Goal: Transaction & Acquisition: Book appointment/travel/reservation

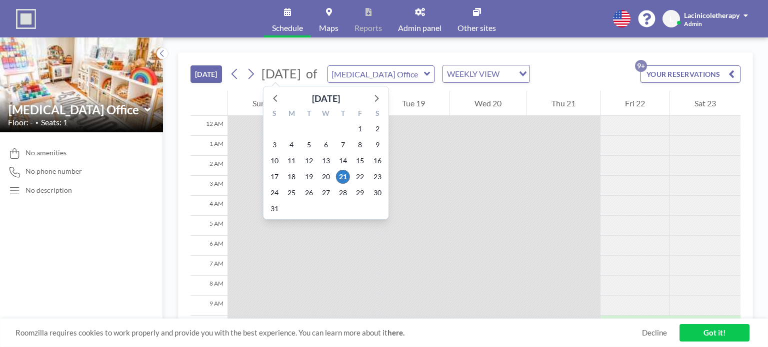
scroll to position [260, 0]
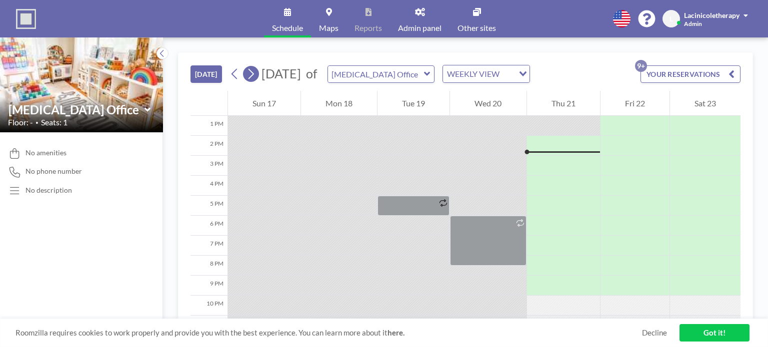
click at [249, 76] on icon at bounding box center [250, 73] width 9 height 15
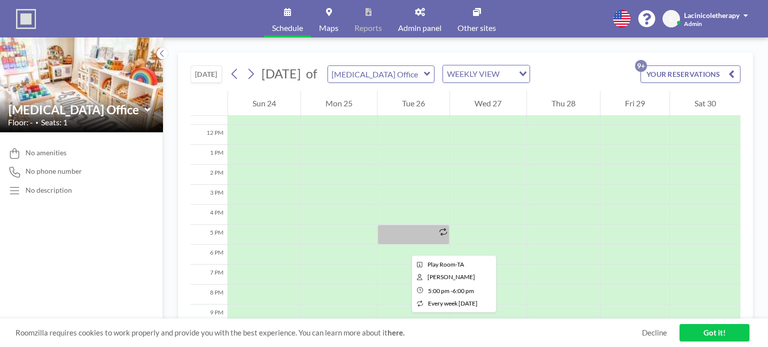
scroll to position [280, 0]
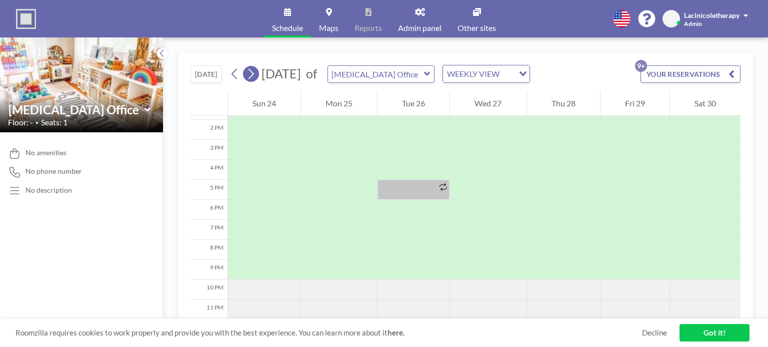
click at [252, 76] on icon at bounding box center [250, 74] width 5 height 10
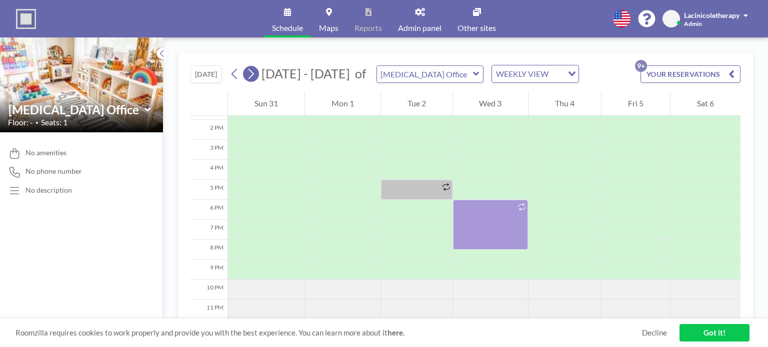
click at [252, 72] on icon at bounding box center [250, 73] width 9 height 15
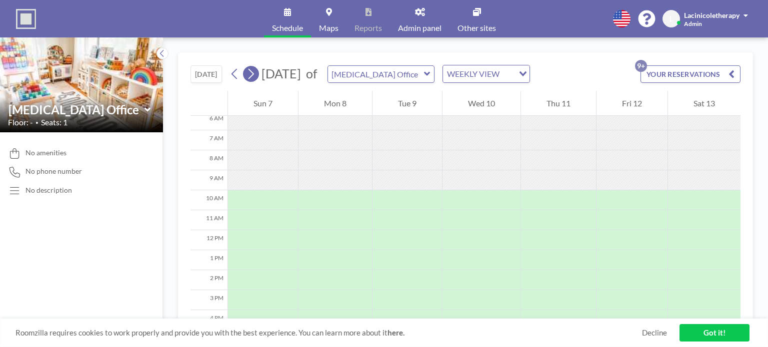
scroll to position [140, 0]
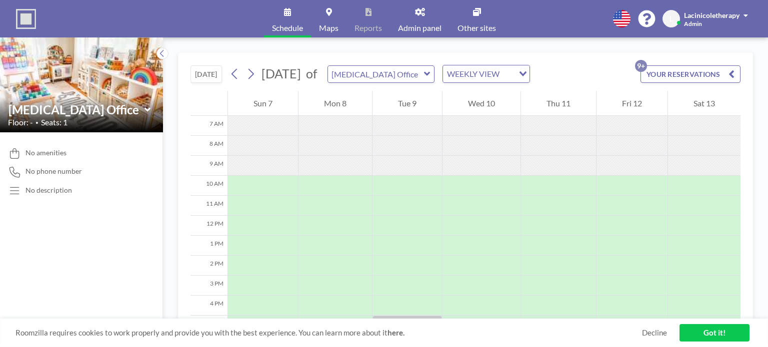
click at [712, 17] on span "Lacinicoletherapy" at bounding box center [711, 15] width 55 height 8
click at [197, 74] on button "[DATE]" at bounding box center [205, 73] width 31 height 17
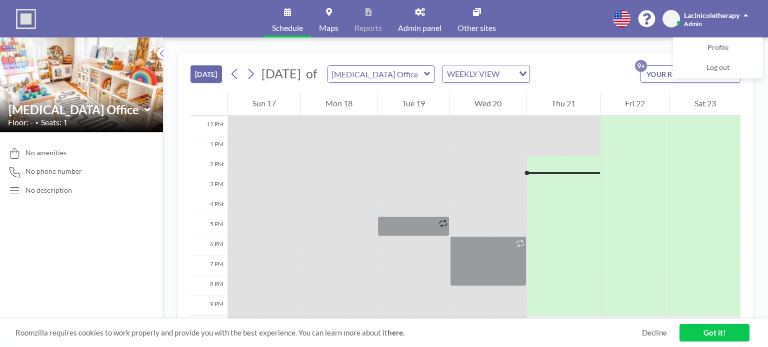
scroll to position [260, 0]
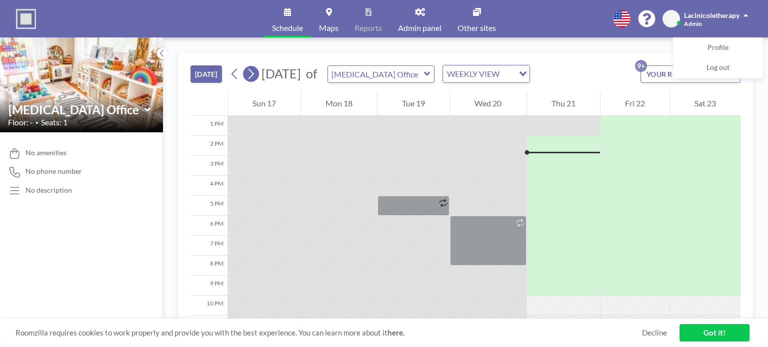
click at [251, 76] on icon at bounding box center [250, 73] width 9 height 15
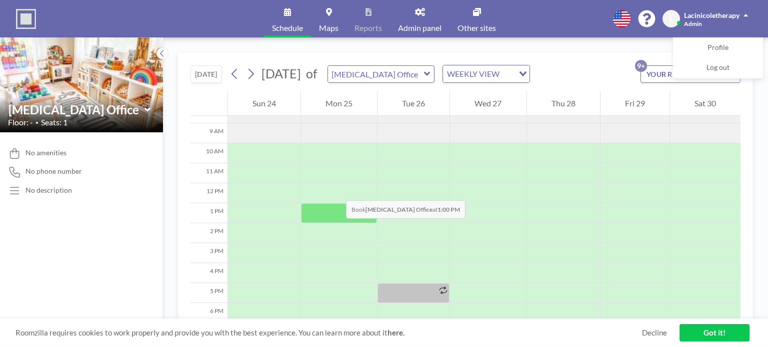
scroll to position [190, 0]
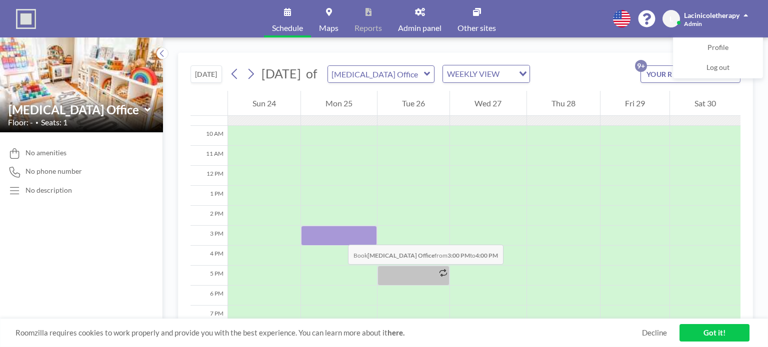
click at [338, 235] on div at bounding box center [339, 236] width 76 height 20
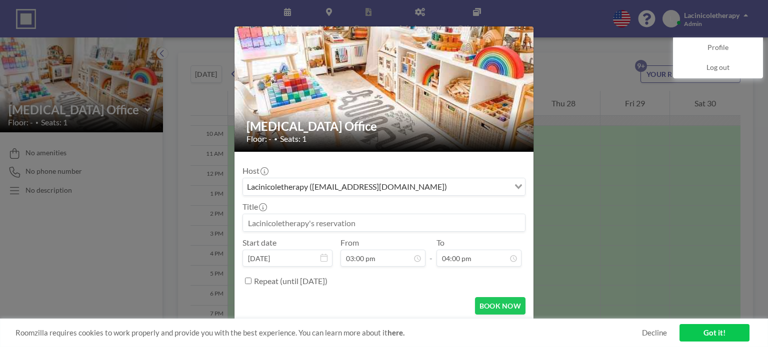
scroll to position [24, 0]
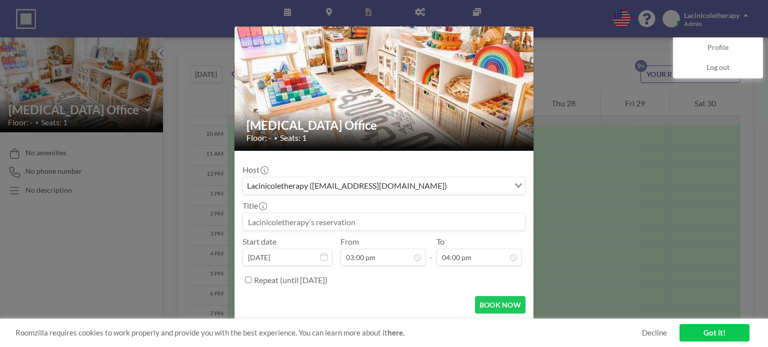
click at [333, 219] on input at bounding box center [384, 221] width 282 height 17
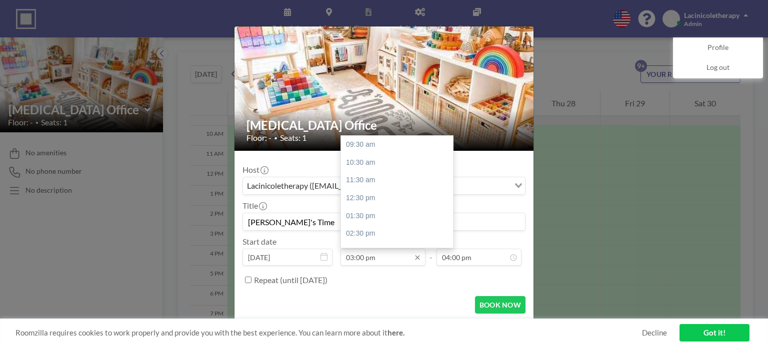
type input "[PERSON_NAME]'s Time"
click at [378, 255] on input "03:00 pm" at bounding box center [382, 257] width 85 height 17
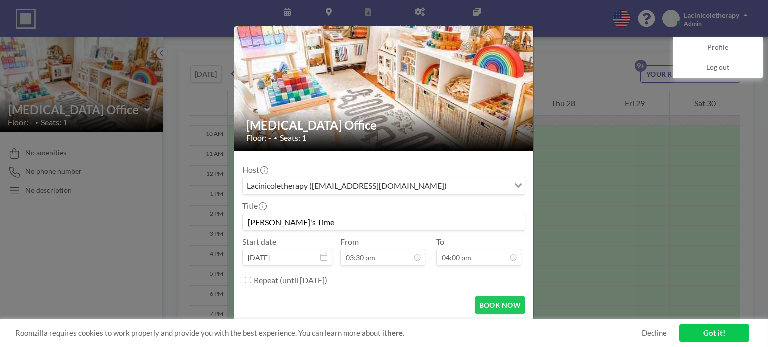
type input "03:30 pm"
click at [422, 281] on div "Repeat (until [DATE])" at bounding box center [389, 280] width 271 height 16
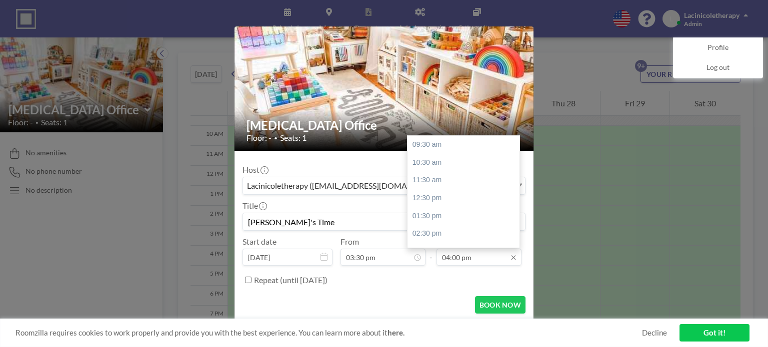
click at [444, 254] on input "04:00 pm" at bounding box center [478, 257] width 85 height 17
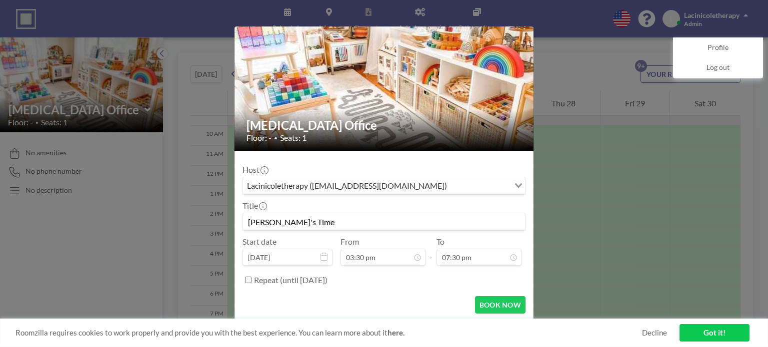
type input "07:30 pm"
click at [460, 273] on div "Repeat (until [DATE])" at bounding box center [389, 280] width 271 height 16
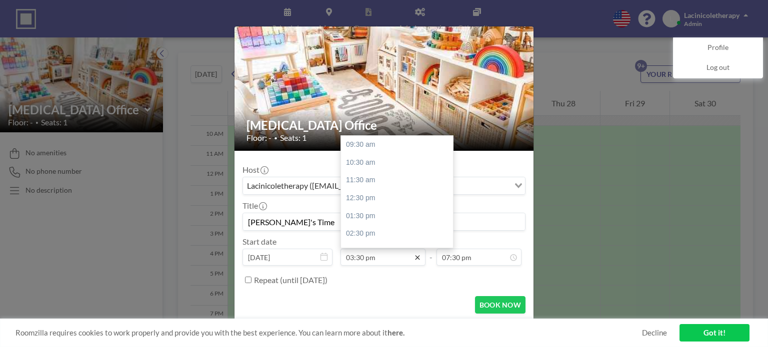
scroll to position [107, 0]
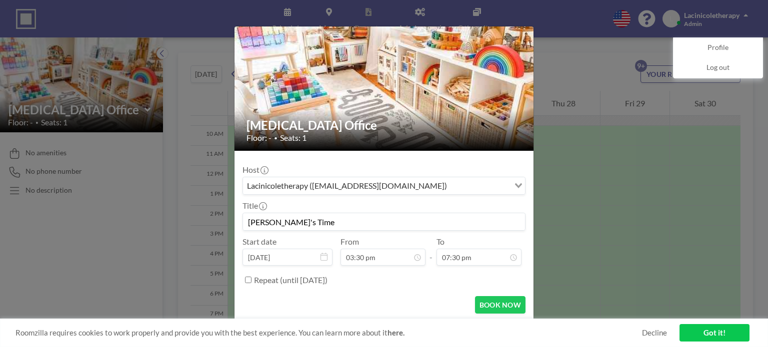
click at [248, 280] on input "Repeat (until [DATE])" at bounding box center [248, 280] width 6 height 6
checkbox input "true"
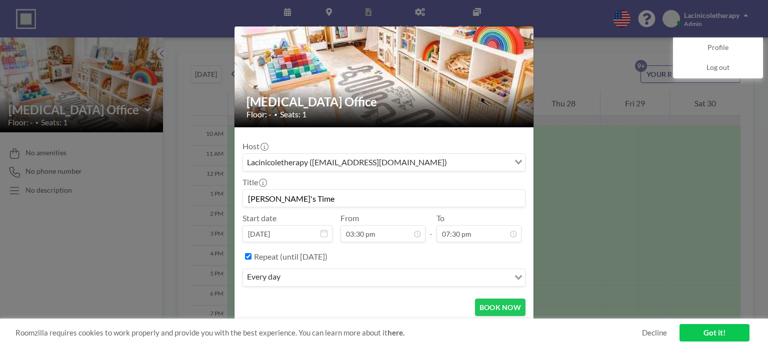
scroll to position [49, 0]
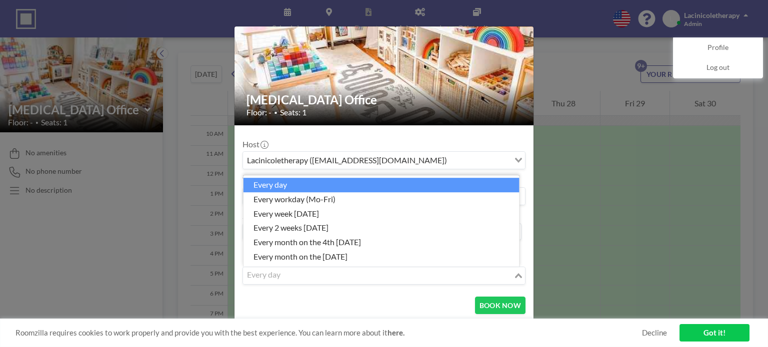
click at [331, 270] on input "Search for option" at bounding box center [378, 275] width 268 height 13
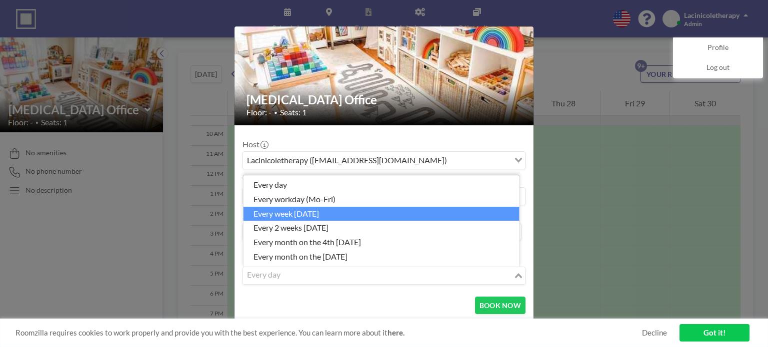
click at [331, 214] on li "every week [DATE]" at bounding box center [381, 214] width 276 height 14
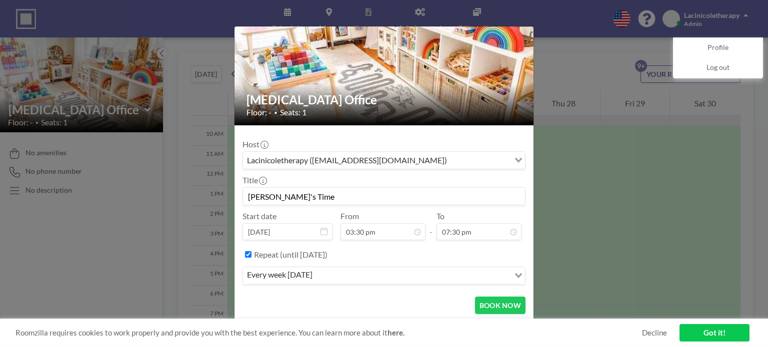
scroll to position [107, 0]
click at [499, 308] on button "BOOK NOW" at bounding box center [500, 305] width 50 height 17
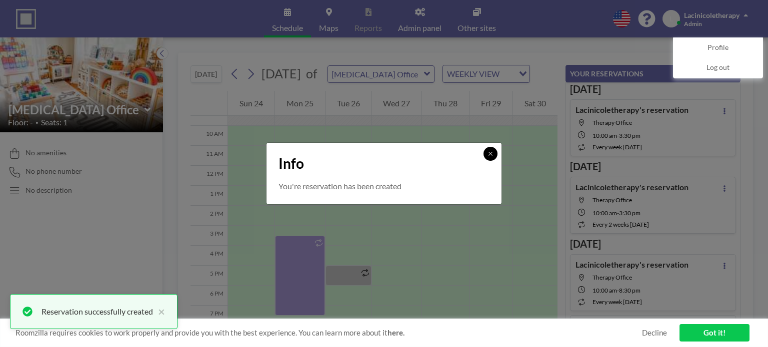
click at [491, 153] on icon at bounding box center [489, 153] width 3 height 3
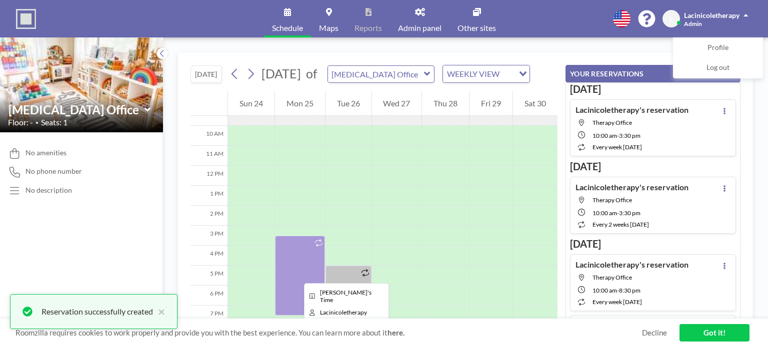
click at [296, 274] on div at bounding box center [300, 276] width 50 height 80
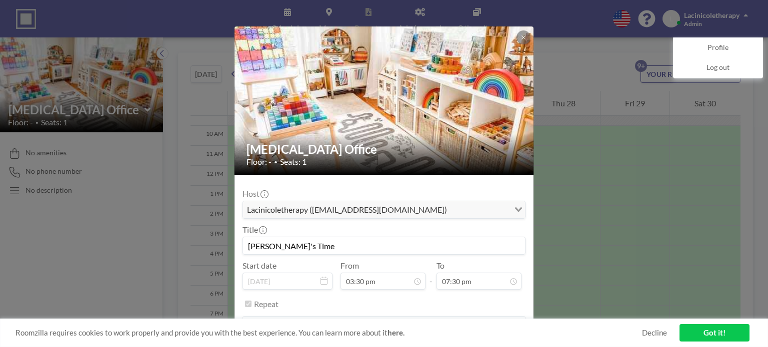
click at [360, 215] on span "Lacinicoletherapy ([EMAIL_ADDRESS][DOMAIN_NAME])" at bounding box center [347, 209] width 204 height 13
click at [513, 212] on div "Loading..." at bounding box center [516, 208] width 15 height 15
click at [660, 337] on link "Decline" at bounding box center [654, 332] width 25 height 9
